Goal: Information Seeking & Learning: Understand process/instructions

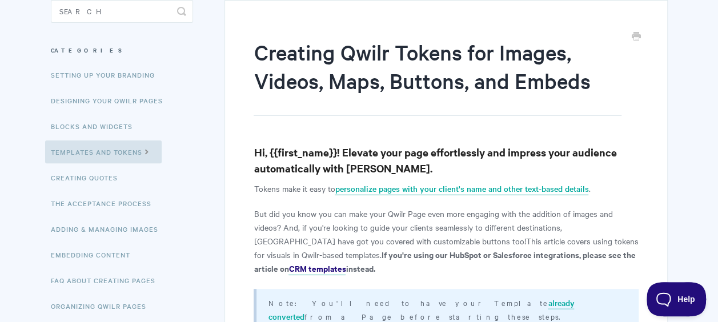
scroll to position [114, 0]
click at [372, 193] on link "personalize pages with your client's name and other text-based details" at bounding box center [462, 188] width 254 height 13
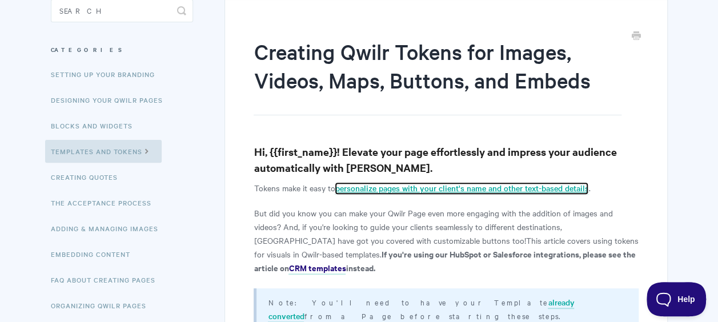
scroll to position [0, 0]
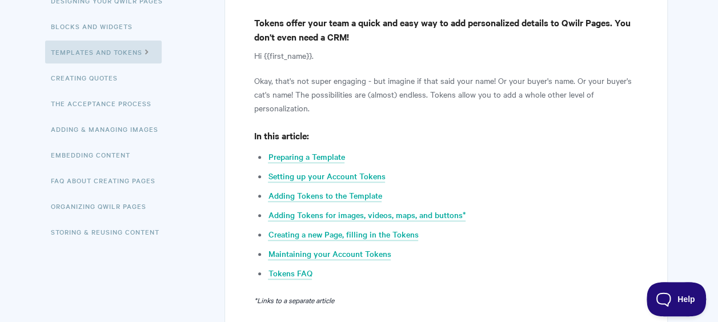
scroll to position [214, 0]
click at [303, 197] on link "Adding Tokens to the Template" at bounding box center [325, 195] width 114 height 13
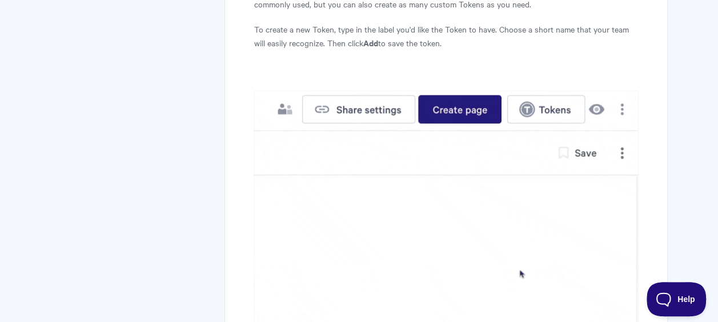
scroll to position [1229, 0]
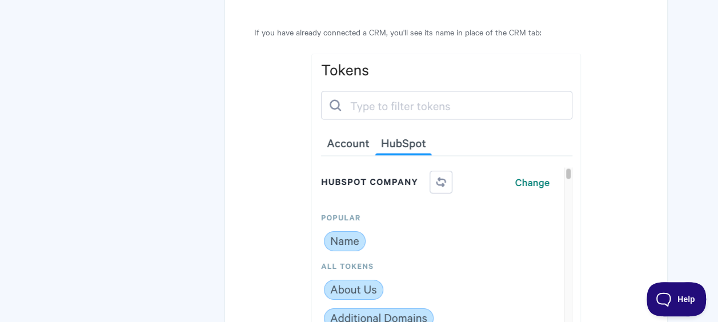
scroll to position [6313, 0]
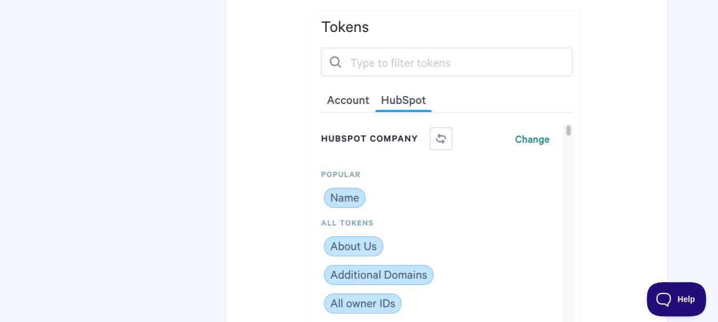
click at [345, 241] on img at bounding box center [446, 178] width 270 height 336
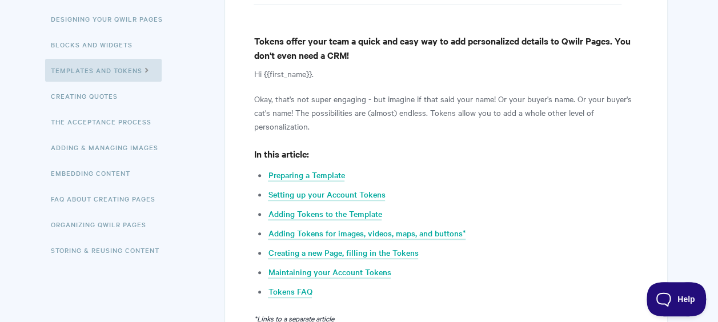
scroll to position [196, 0]
click at [304, 270] on link "Maintaining your Account Tokens" at bounding box center [329, 272] width 123 height 13
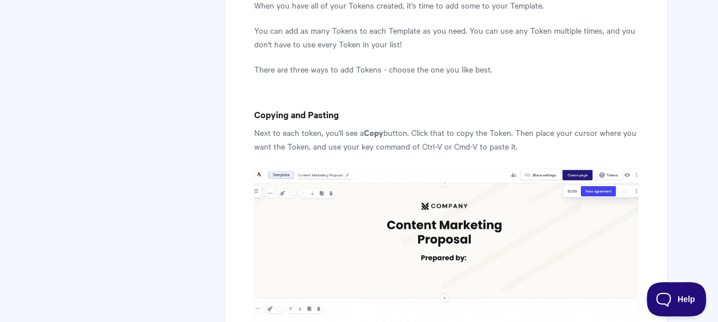
scroll to position [1838, 0]
